Goal: Task Accomplishment & Management: Manage account settings

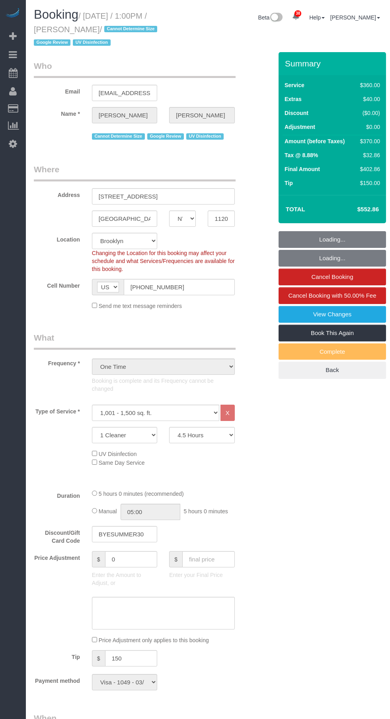
select select "NY"
select select "270"
select select "spot1"
select select "number:58"
select select "number:73"
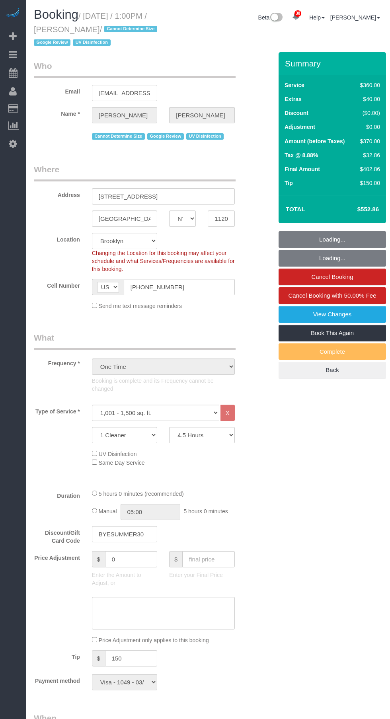
select select "number:15"
select select "number:6"
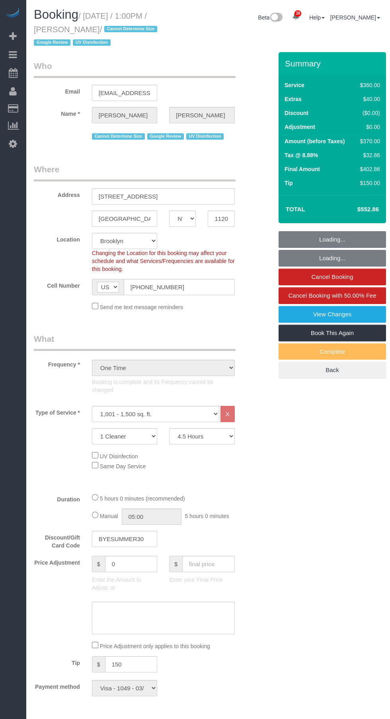
click at [85, 74] on link "Active Bookings" at bounding box center [75, 72] width 99 height 16
click at [99, 66] on link "Active Bookings" at bounding box center [75, 72] width 99 height 16
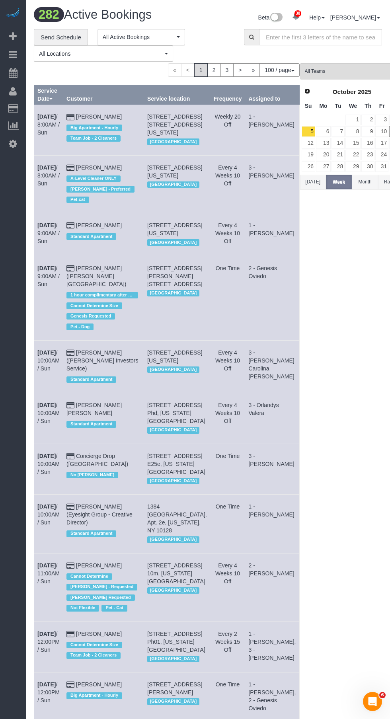
click at [302, 131] on link "5" at bounding box center [309, 131] width 14 height 11
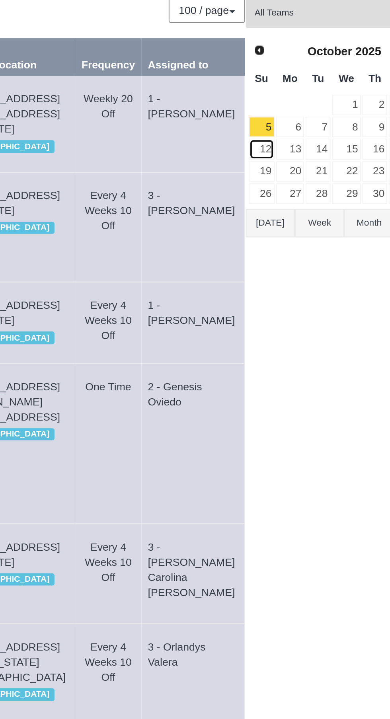
click at [302, 143] on link "12" at bounding box center [309, 143] width 14 height 11
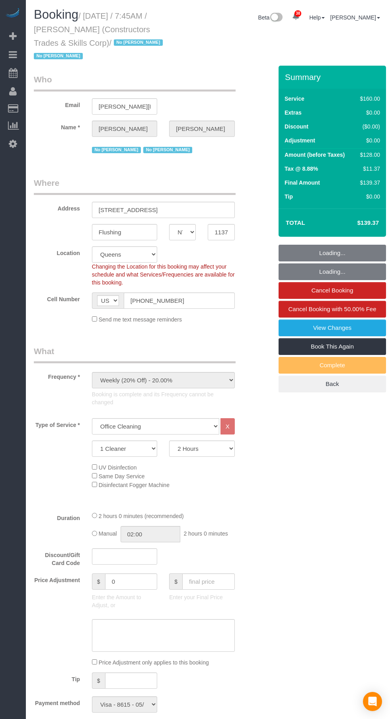
select select "NY"
select select "number:89"
select select "number:90"
select select "number:15"
select select "number:5"
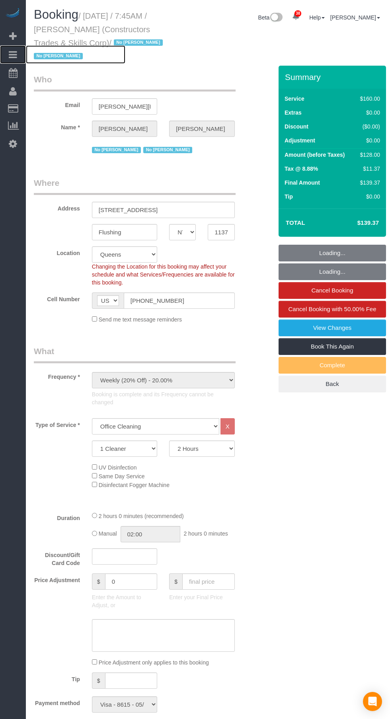
click at [25, 47] on link "Bookings" at bounding box center [13, 54] width 26 height 18
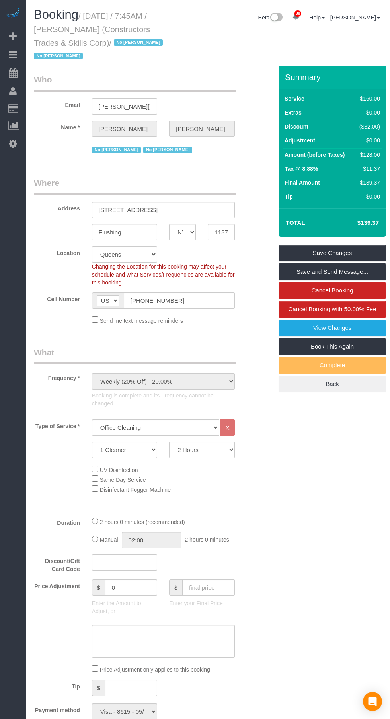
click at [85, 67] on link "Active Bookings" at bounding box center [75, 72] width 99 height 16
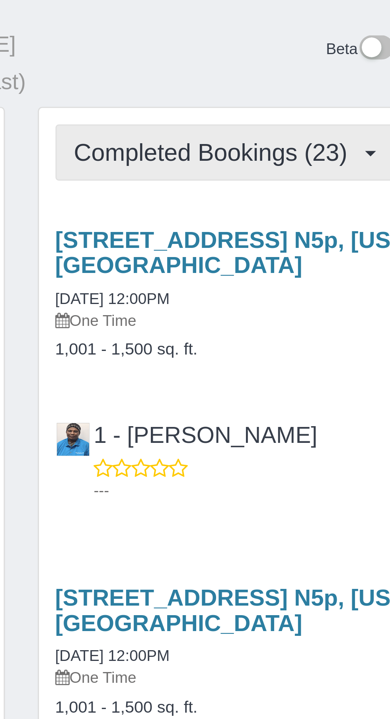
click at [242, 47] on button "Completed Bookings (23)" at bounding box center [221, 55] width 123 height 20
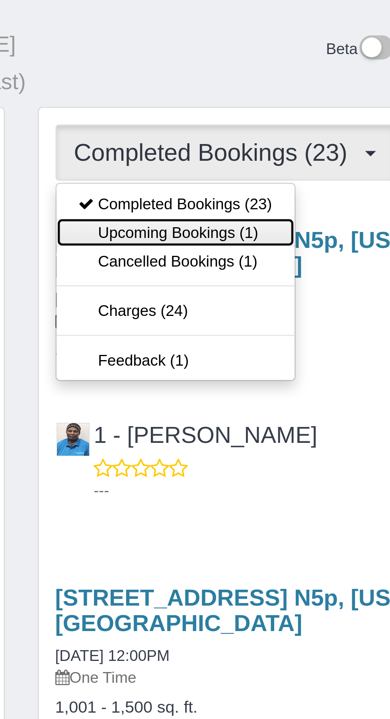
click at [238, 85] on link "Upcoming Bookings (1)" at bounding box center [204, 84] width 86 height 10
